Goal: Task Accomplishment & Management: Manage account settings

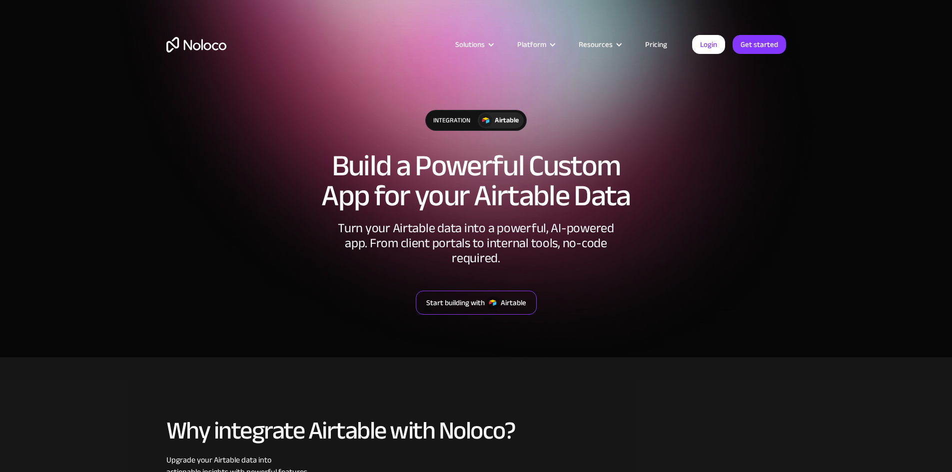
click at [494, 296] on img at bounding box center [492, 302] width 13 height 13
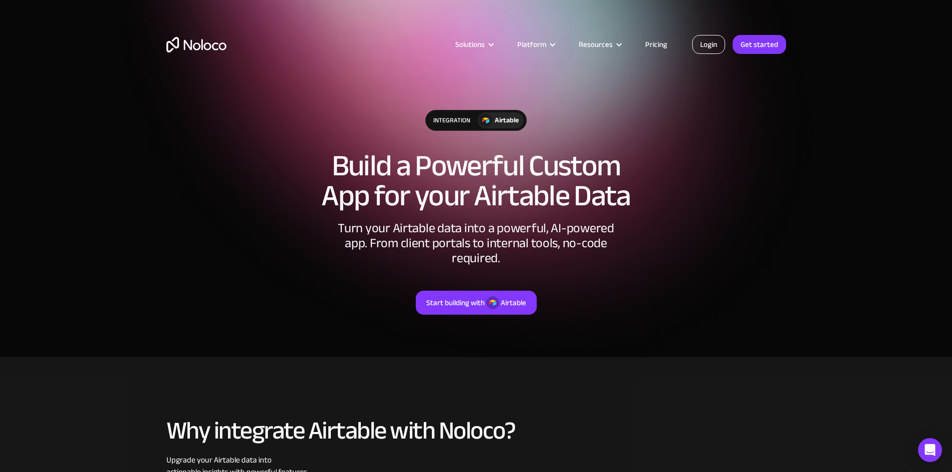
click at [721, 36] on link "Login" at bounding box center [708, 44] width 33 height 19
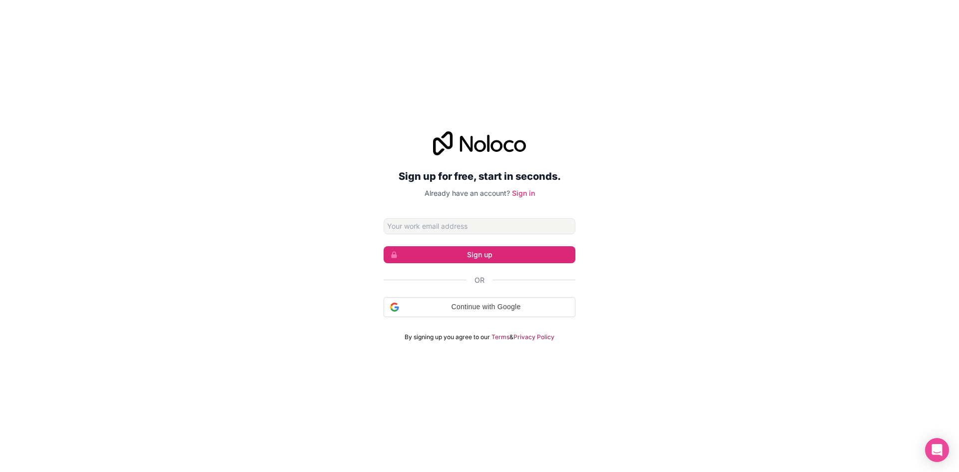
click at [623, 273] on div "Sign up for free, start in seconds. Already have an account? Sign in Sign up Or…" at bounding box center [479, 236] width 959 height 238
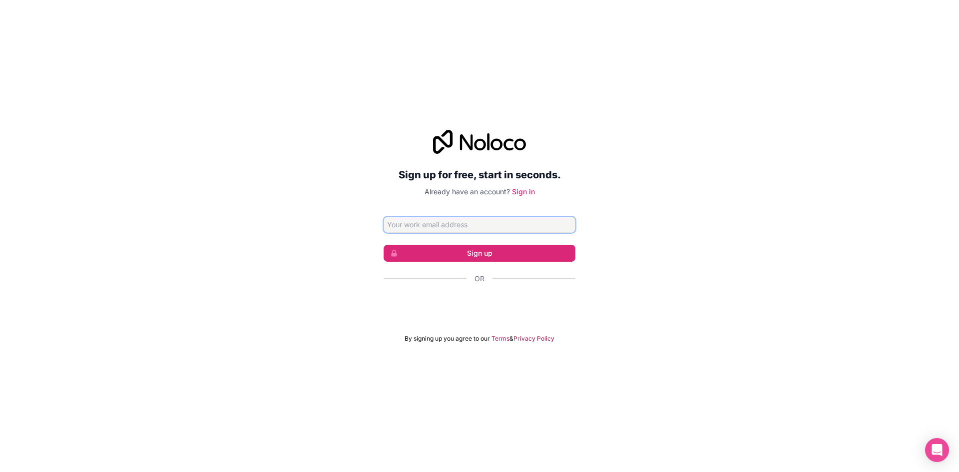
click at [488, 224] on input "Email address" at bounding box center [480, 225] width 192 height 16
type input "[PERSON_NAME][EMAIL_ADDRESS][PERSON_NAME][DOMAIN_NAME]"
click button "Sign up" at bounding box center [480, 253] width 192 height 17
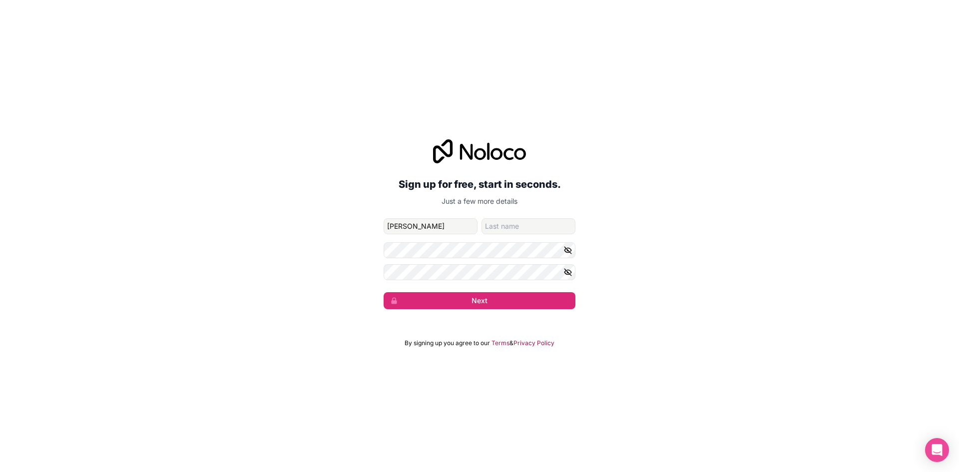
type input "Lucas"
type input "Gaita"
click at [384, 292] on button "Next" at bounding box center [480, 300] width 192 height 17
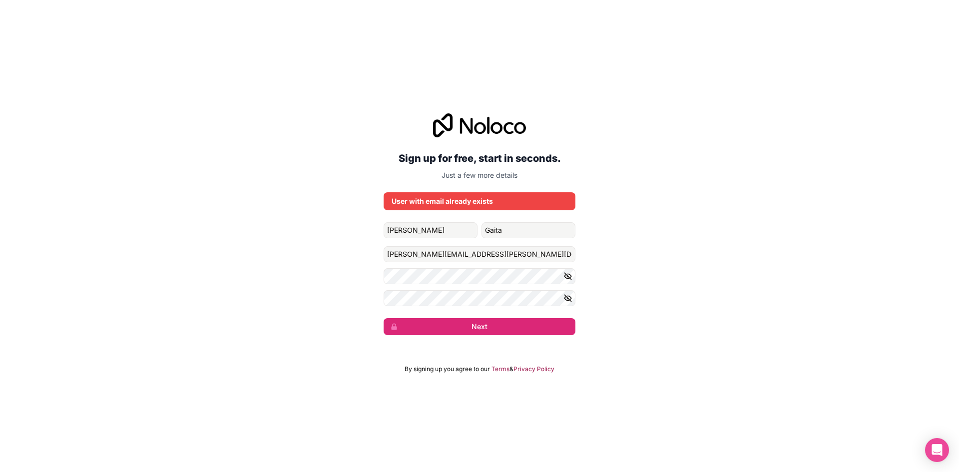
click at [472, 76] on div "Sign up for free, start in seconds. Just a few more details User with email alr…" at bounding box center [479, 236] width 959 height 472
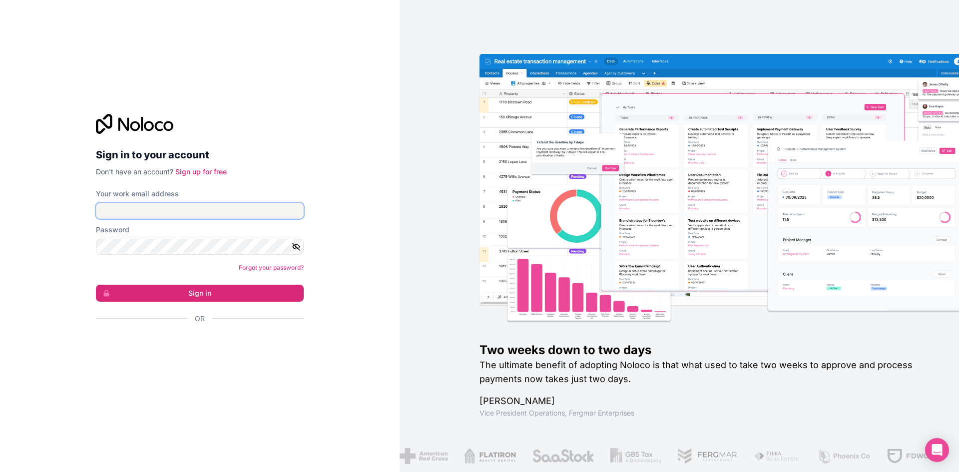
click at [197, 213] on input "Your work email address" at bounding box center [200, 211] width 208 height 16
type input "[PERSON_NAME][EMAIL_ADDRESS][PERSON_NAME][DOMAIN_NAME]"
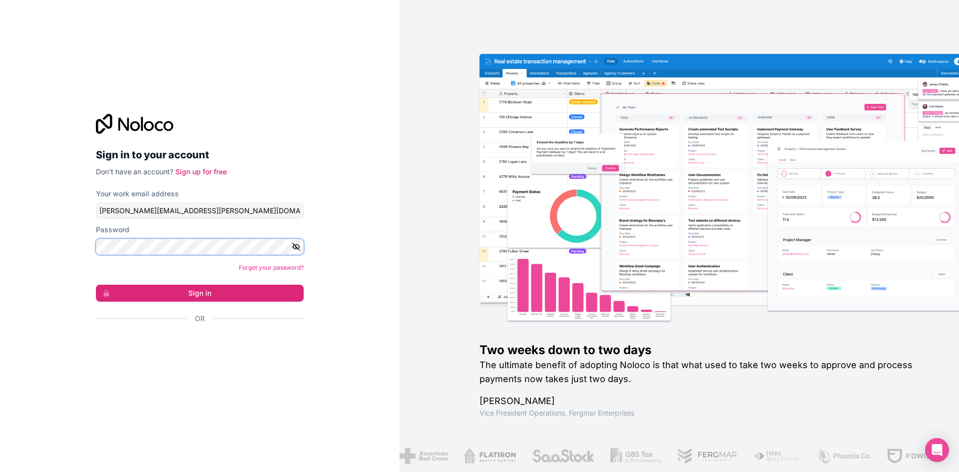
click at [96, 285] on button "Sign in" at bounding box center [200, 293] width 208 height 17
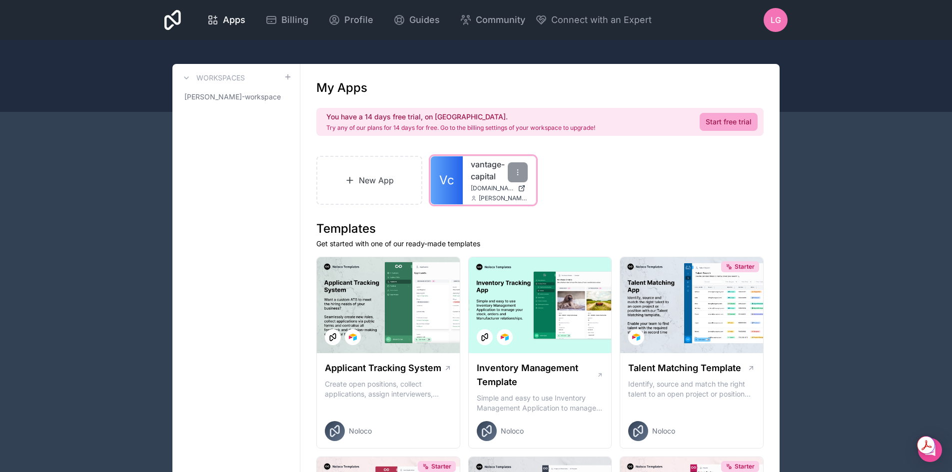
click at [489, 191] on span "[DOMAIN_NAME]" at bounding box center [492, 188] width 43 height 8
click at [339, 125] on p "Try any of our plans for 14 days for free. Go to the billing settings of your w…" at bounding box center [460, 128] width 269 height 8
click at [280, 18] on div "Billing" at bounding box center [286, 20] width 43 height 14
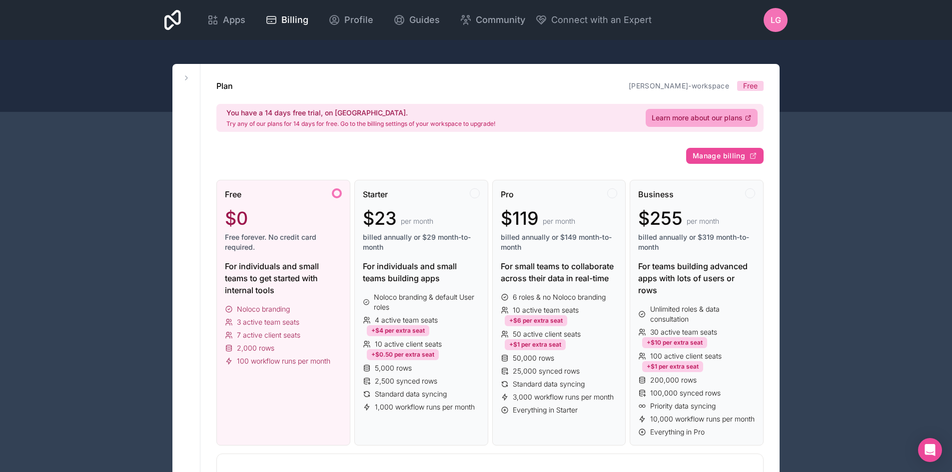
click at [306, 52] on div at bounding box center [476, 76] width 952 height 72
click at [184, 77] on icon at bounding box center [186, 78] width 8 height 8
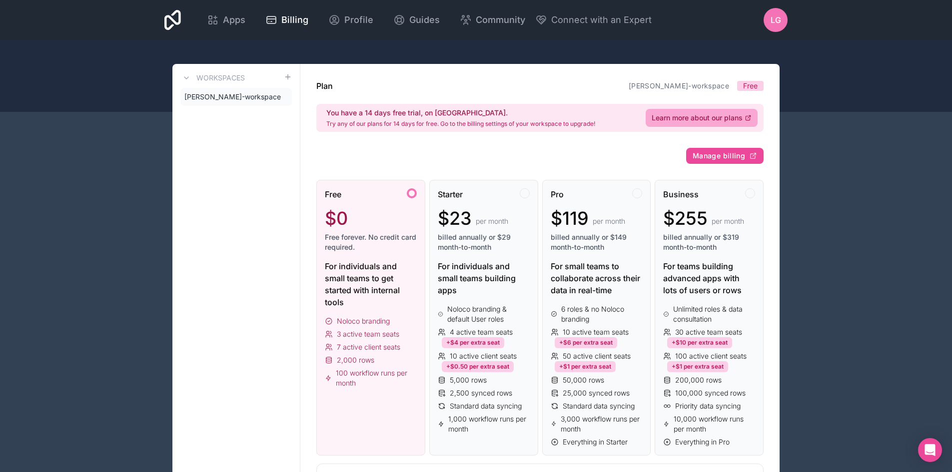
click at [212, 36] on div "Apps Billing Profile Guides Community Connect with an Expert LG Billing Profile…" at bounding box center [475, 20] width 639 height 40
click at [233, 18] on span "Apps" at bounding box center [234, 20] width 22 height 14
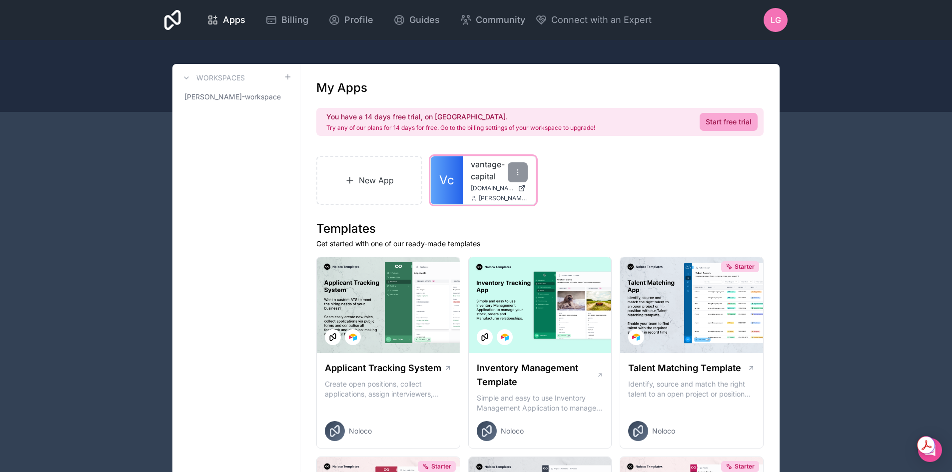
click at [465, 184] on div "vantage-capital [DOMAIN_NAME] [PERSON_NAME][DOMAIN_NAME][EMAIL_ADDRESS][PERSON_…" at bounding box center [499, 180] width 73 height 48
click at [459, 183] on link "Vc" at bounding box center [447, 180] width 32 height 48
